Goal: Task Accomplishment & Management: Complete application form

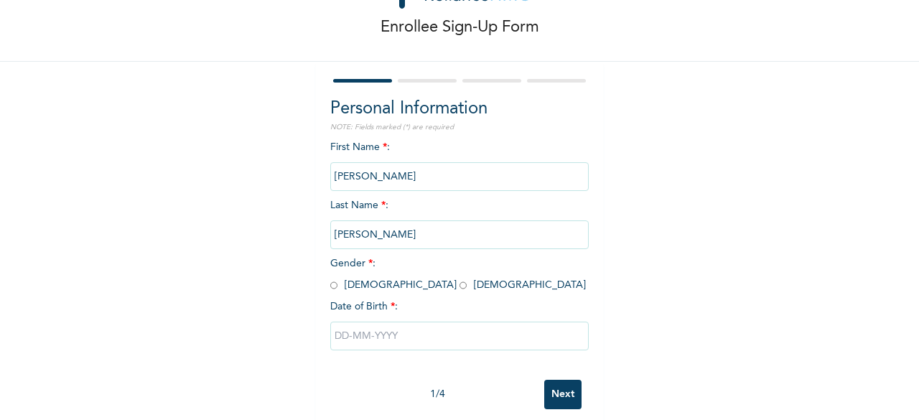
scroll to position [86, 0]
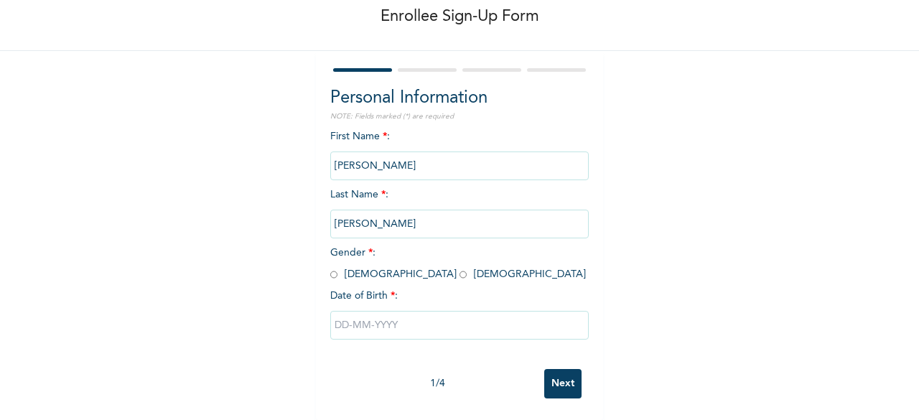
click at [330, 268] on input "radio" at bounding box center [333, 275] width 7 height 14
radio input "true"
click at [362, 323] on input "text" at bounding box center [459, 325] width 259 height 29
select select "8"
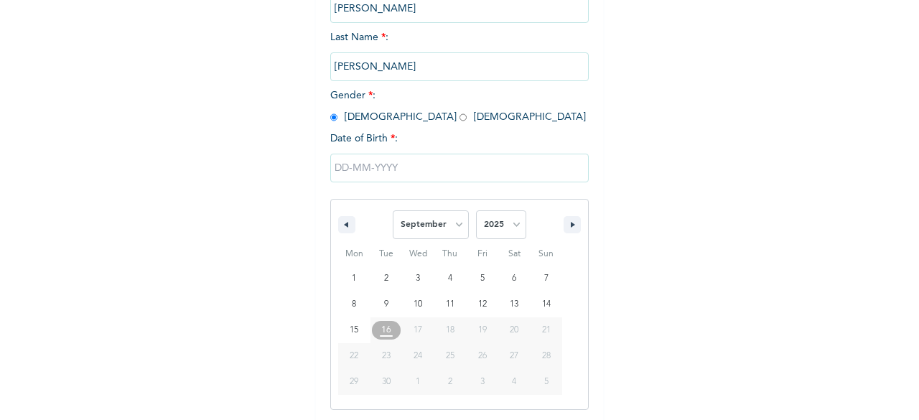
scroll to position [233, 0]
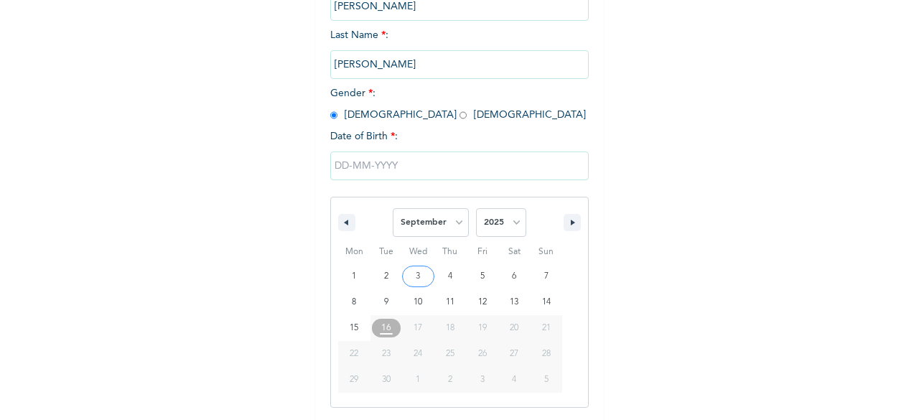
click at [422, 164] on input "text" at bounding box center [459, 166] width 259 height 29
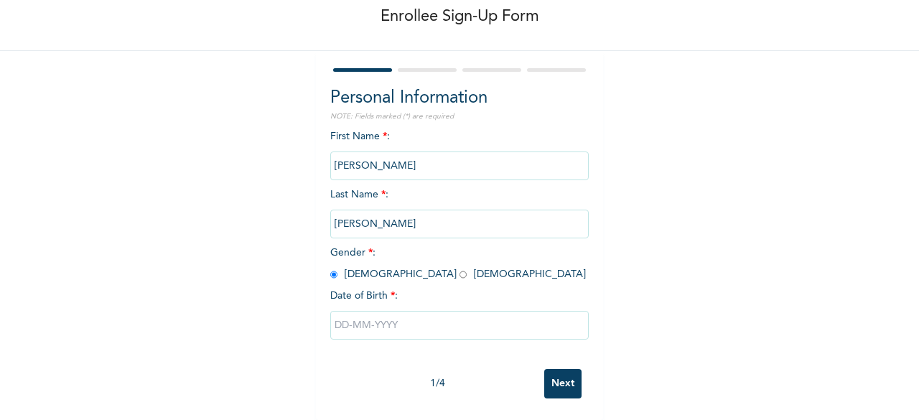
scroll to position [86, 0]
click at [427, 325] on input "text" at bounding box center [459, 325] width 259 height 29
select select "8"
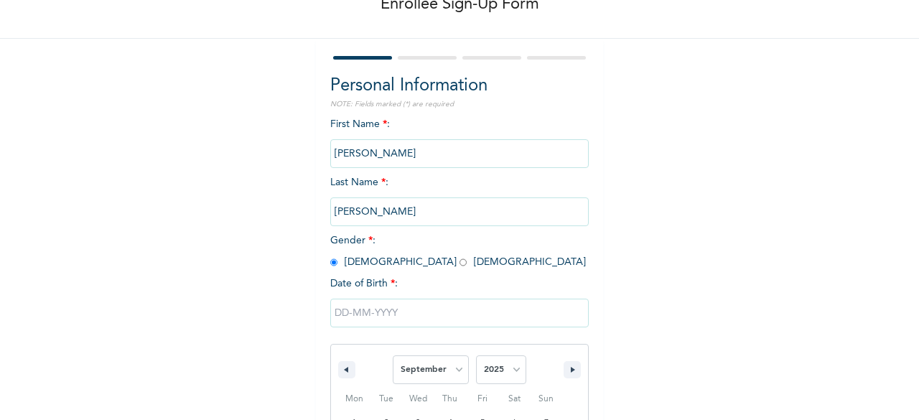
scroll to position [233, 0]
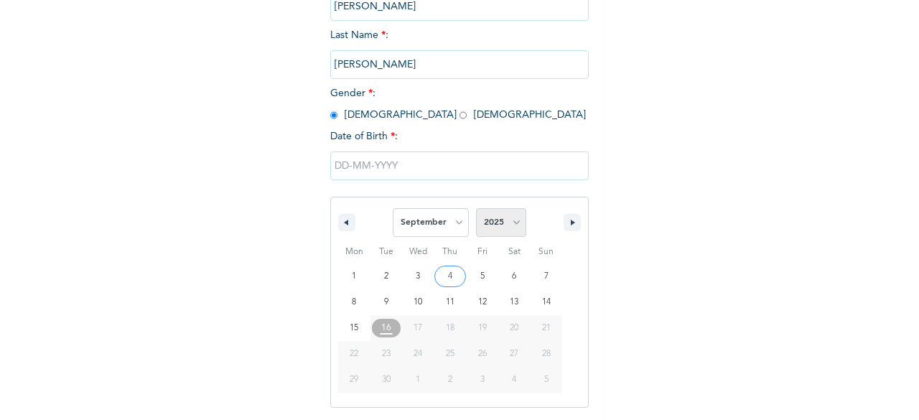
click at [506, 218] on select "2025 2024 2023 2022 2021 2020 2019 2018 2017 2016 2015 2014 2013 2012 2011 2010…" at bounding box center [501, 222] width 50 height 29
select select "1989"
click at [476, 210] on select "2025 2024 2023 2022 2021 2020 2019 2018 2017 2016 2015 2014 2013 2012 2011 2010…" at bounding box center [501, 222] width 50 height 29
click at [460, 226] on select "January February March April May June July August September October November De…" at bounding box center [431, 222] width 76 height 29
type input "[DATE]"
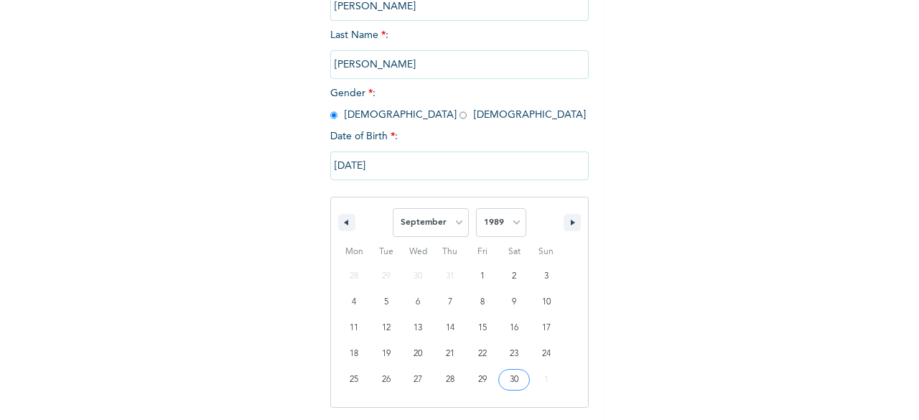
scroll to position [86, 0]
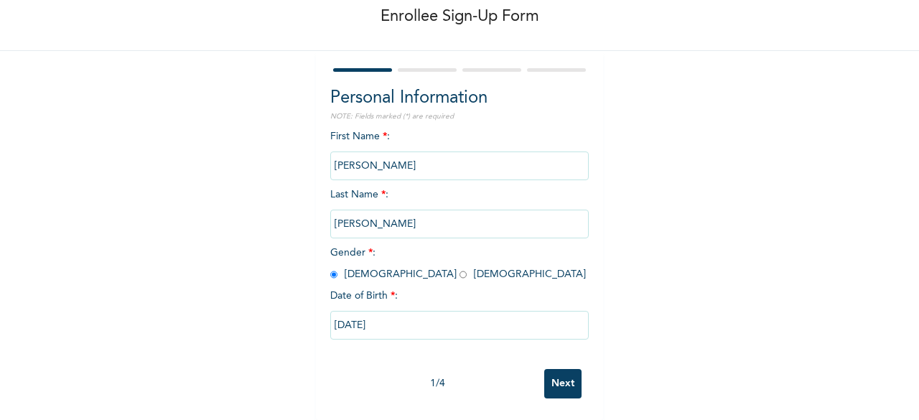
click at [565, 374] on input "Next" at bounding box center [562, 383] width 37 height 29
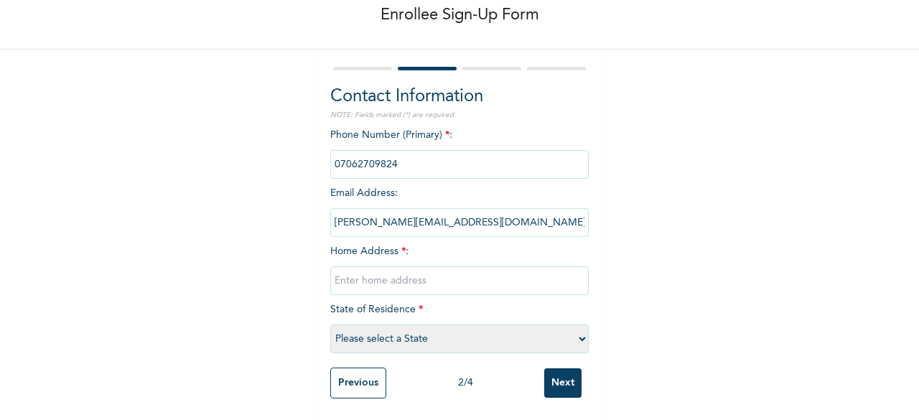
click at [580, 329] on select "Please select a State [PERSON_NAME] (FCT) [PERSON_NAME] Ibom [GEOGRAPHIC_DATA] …" at bounding box center [459, 339] width 259 height 29
select select "25"
click at [330, 325] on select "Please select a State [PERSON_NAME] (FCT) [PERSON_NAME] Ibom [GEOGRAPHIC_DATA] …" at bounding box center [459, 339] width 259 height 29
click at [406, 271] on input "text" at bounding box center [459, 280] width 259 height 29
type input "Elepete, [PERSON_NAME], Ibeju-lekki, [GEOGRAPHIC_DATA]"
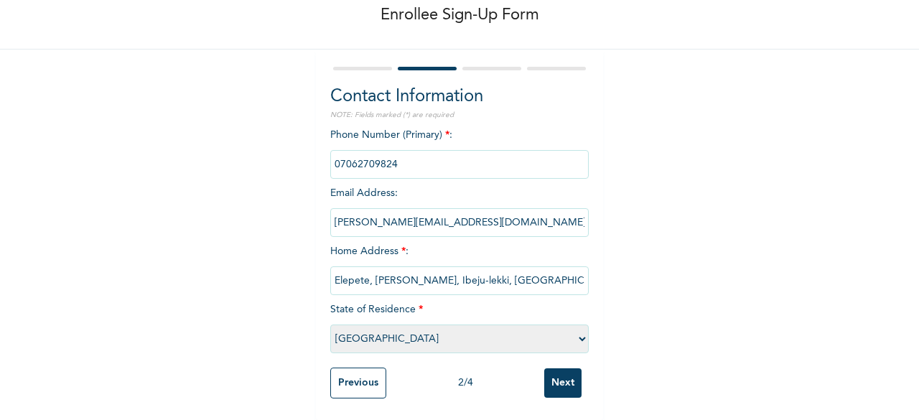
click at [554, 369] on input "Next" at bounding box center [562, 382] width 37 height 29
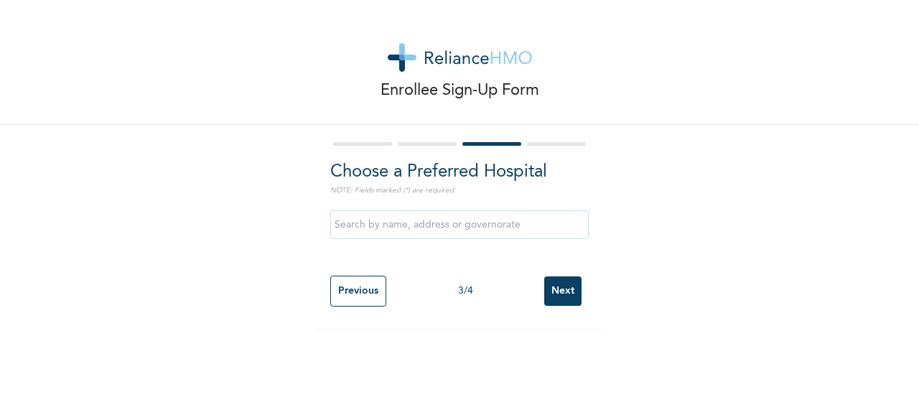
scroll to position [0, 0]
click at [566, 293] on input "Next" at bounding box center [562, 290] width 37 height 29
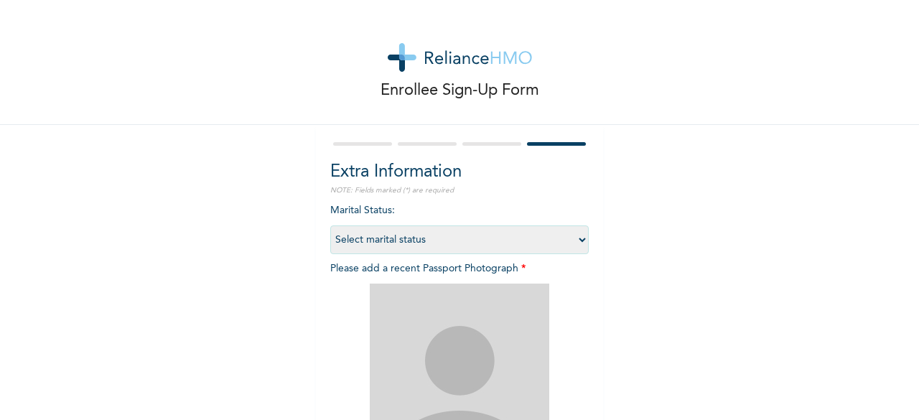
click at [582, 241] on select "Select marital status [DEMOGRAPHIC_DATA] Married [DEMOGRAPHIC_DATA] Widow/[DEMO…" at bounding box center [459, 239] width 259 height 29
select select "2"
click at [330, 225] on select "Select marital status [DEMOGRAPHIC_DATA] Married [DEMOGRAPHIC_DATA] Widow/[DEMO…" at bounding box center [459, 239] width 259 height 29
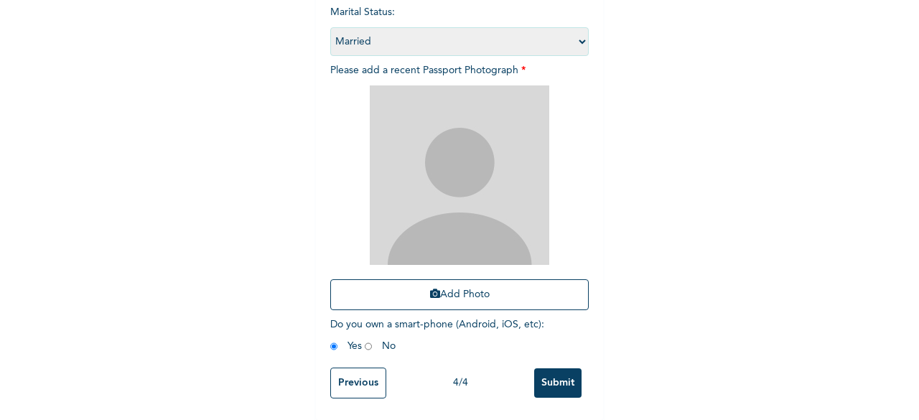
scroll to position [210, 0]
click at [446, 170] on img at bounding box center [460, 175] width 180 height 180
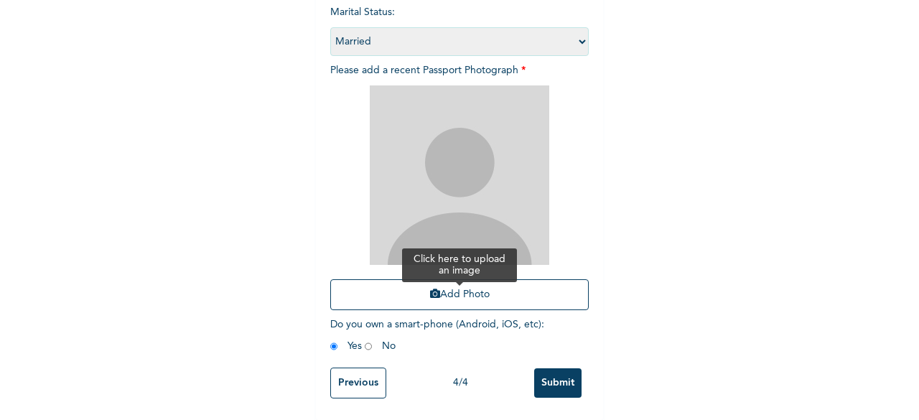
click at [443, 287] on button "Add Photo" at bounding box center [459, 294] width 259 height 31
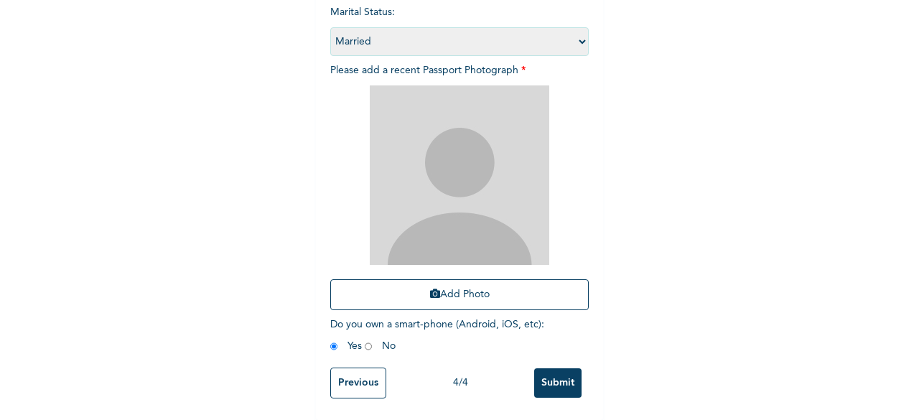
click at [554, 377] on input "Submit" at bounding box center [557, 382] width 47 height 29
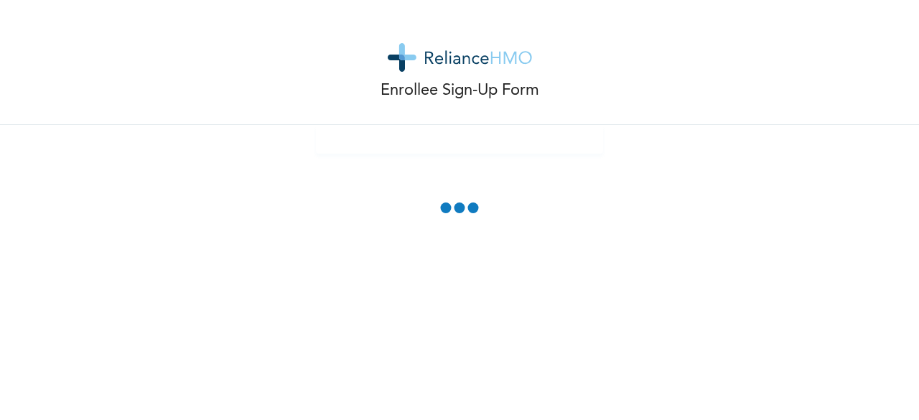
scroll to position [130, 0]
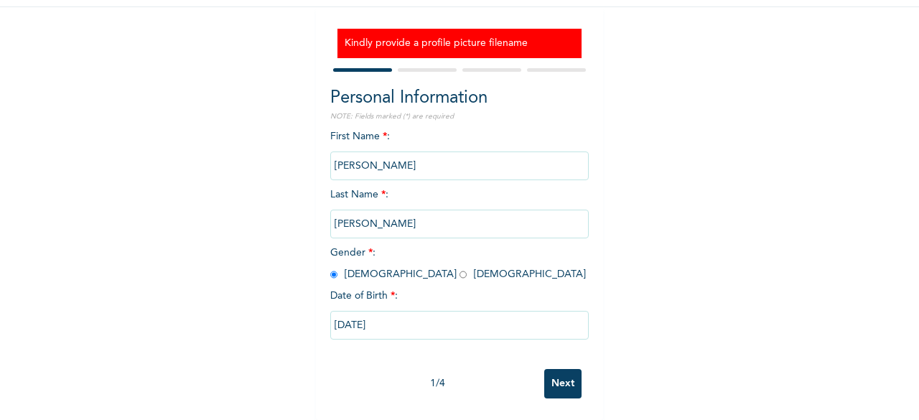
click at [554, 377] on input "Next" at bounding box center [562, 383] width 37 height 29
select select "25"
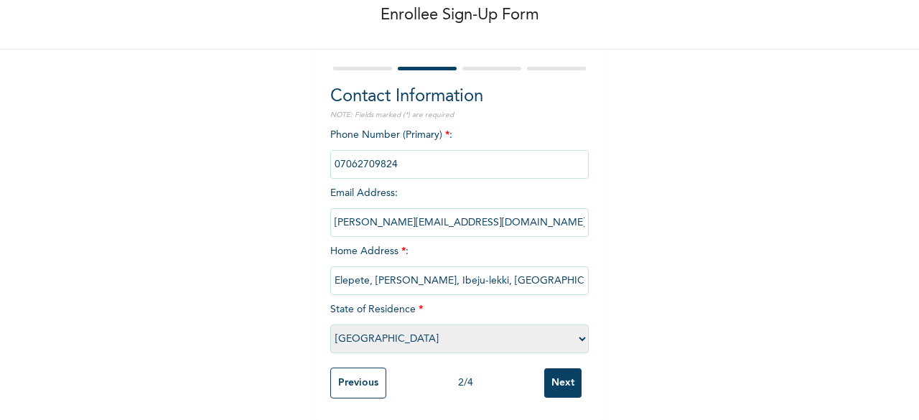
scroll to position [86, 0]
click at [554, 377] on input "Next" at bounding box center [562, 382] width 37 height 29
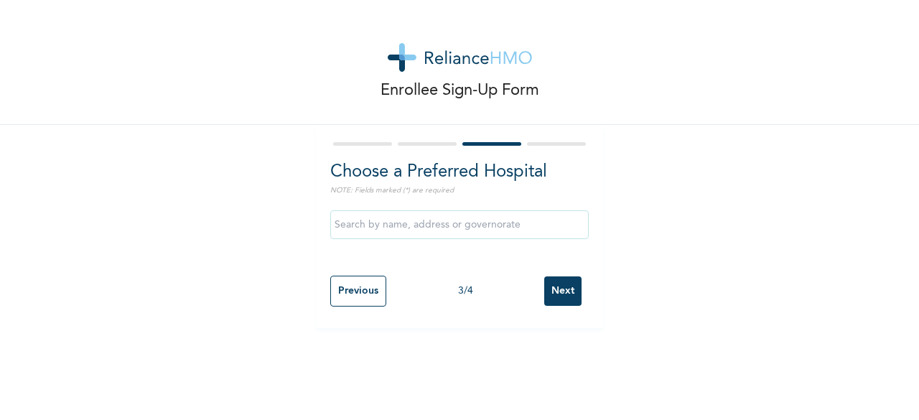
scroll to position [0, 0]
click at [551, 292] on input "Next" at bounding box center [562, 290] width 37 height 29
select select "2"
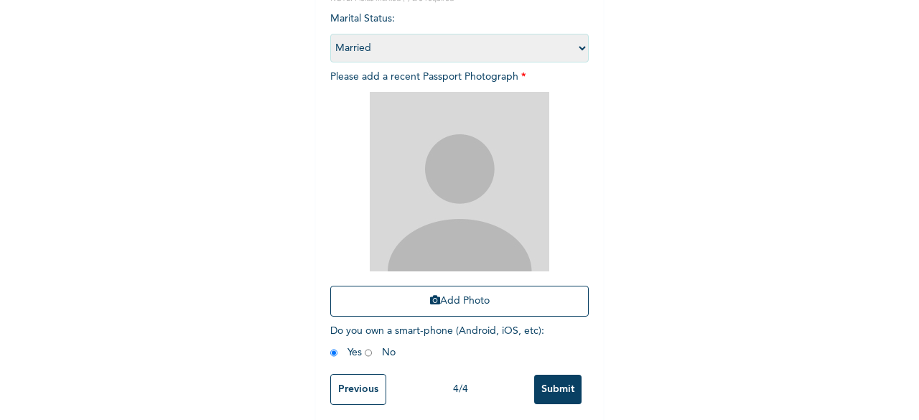
scroll to position [210, 0]
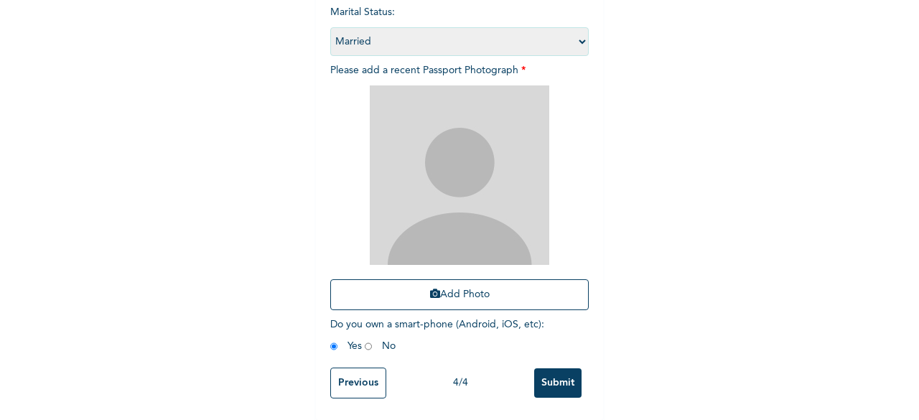
click at [550, 379] on input "Submit" at bounding box center [557, 382] width 47 height 29
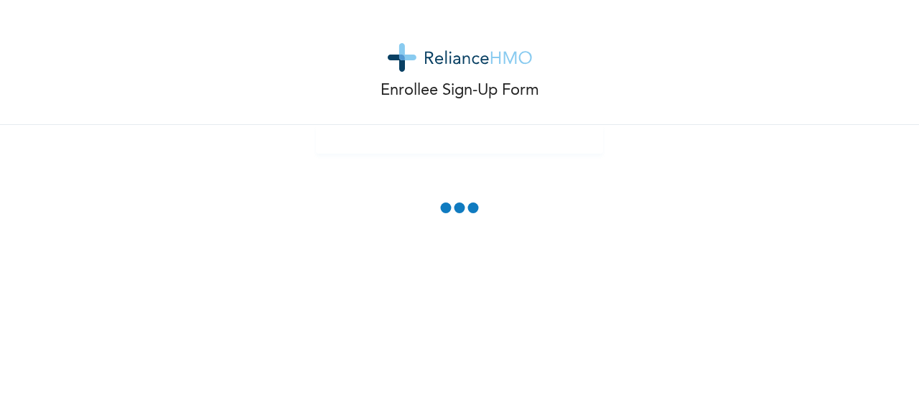
scroll to position [130, 0]
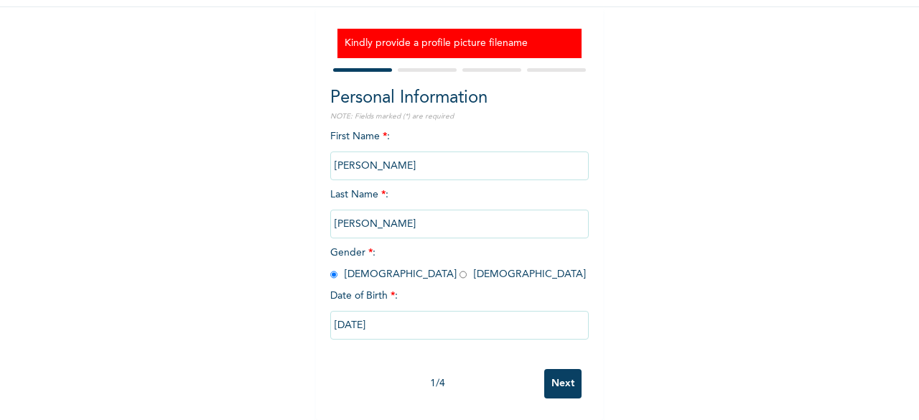
click at [557, 370] on input "Next" at bounding box center [562, 383] width 37 height 29
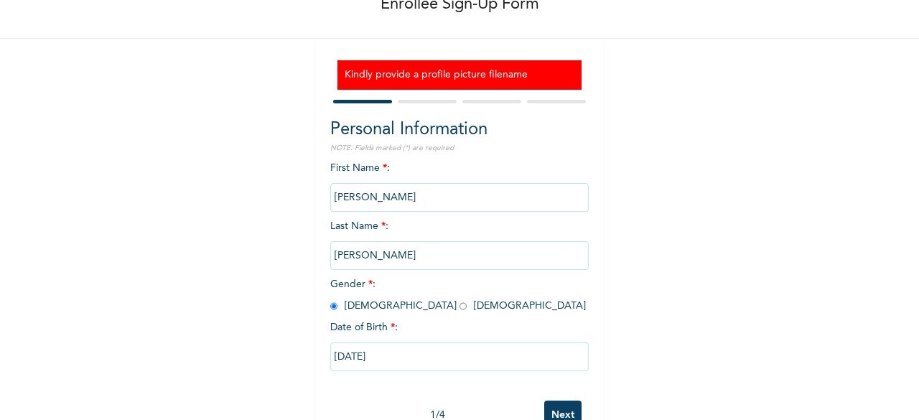
select select "25"
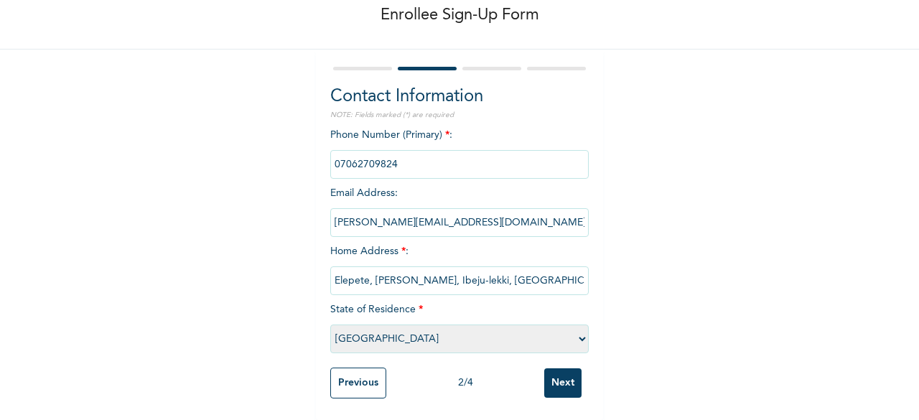
click at [557, 370] on input "Next" at bounding box center [562, 382] width 37 height 29
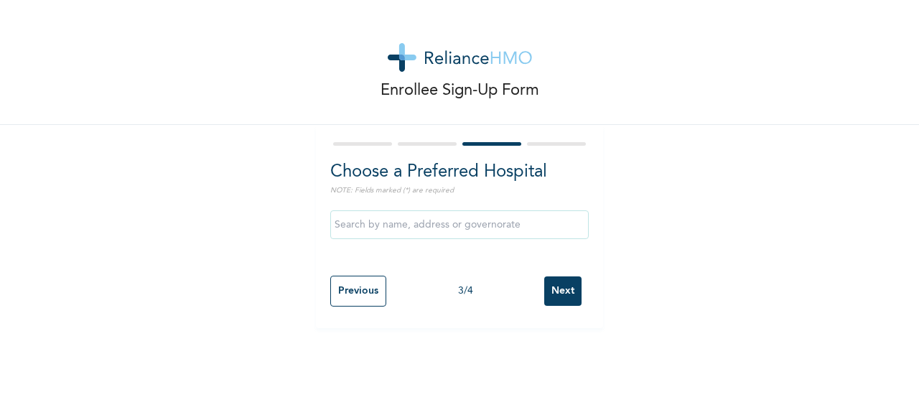
scroll to position [0, 0]
click at [557, 370] on div "Enrollee Sign-Up Form Choose a Preferred Hospital NOTE: Fields marked (*) are r…" at bounding box center [459, 210] width 919 height 420
click at [560, 292] on input "Next" at bounding box center [562, 290] width 37 height 29
select select "2"
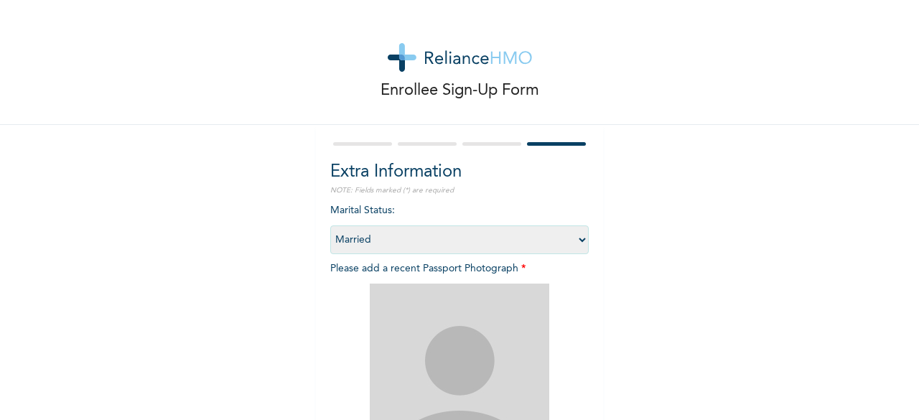
click at [465, 297] on img at bounding box center [460, 374] width 180 height 180
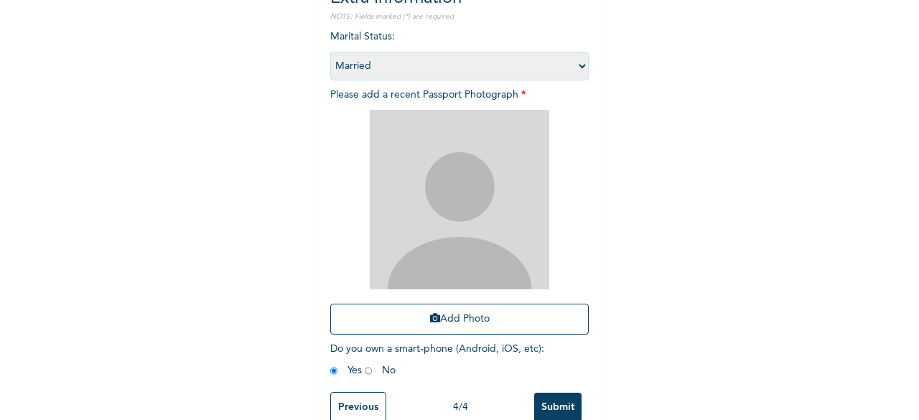
scroll to position [210, 0]
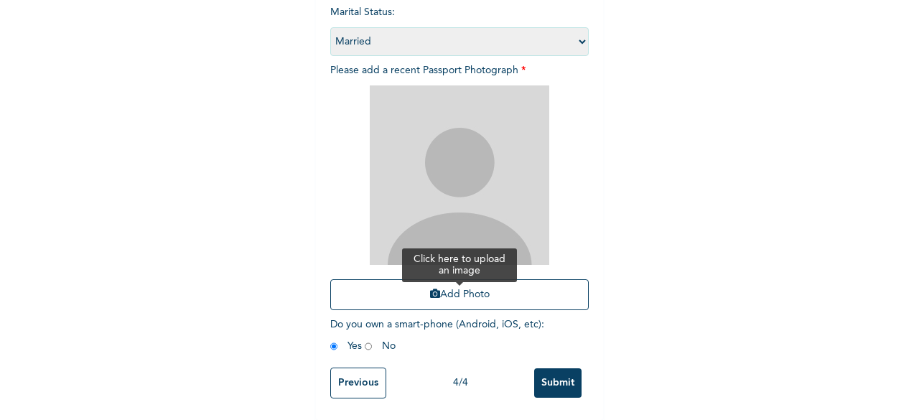
click at [514, 298] on button "Add Photo" at bounding box center [459, 294] width 259 height 31
